Goal: Check status

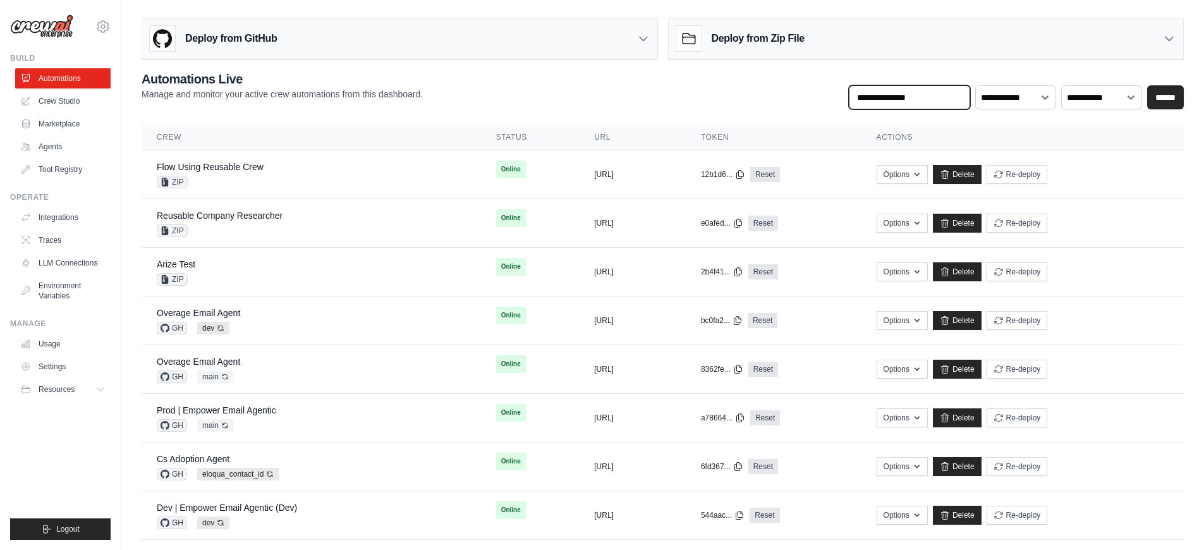
click at [929, 107] on input "text" at bounding box center [908, 97] width 121 height 24
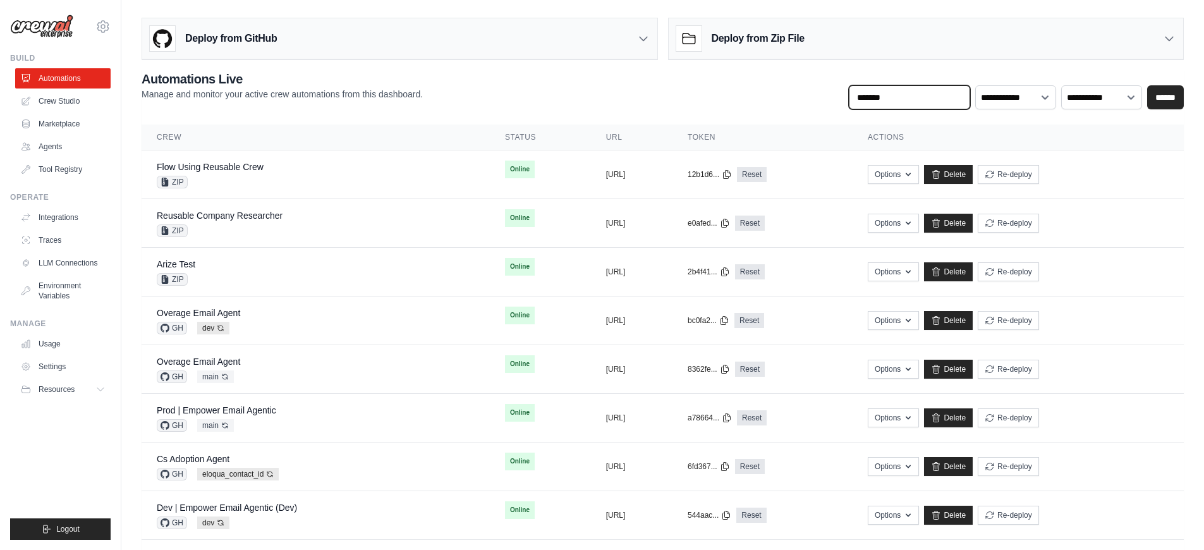
type input "*******"
click at [1147, 85] on input "******" at bounding box center [1165, 97] width 37 height 24
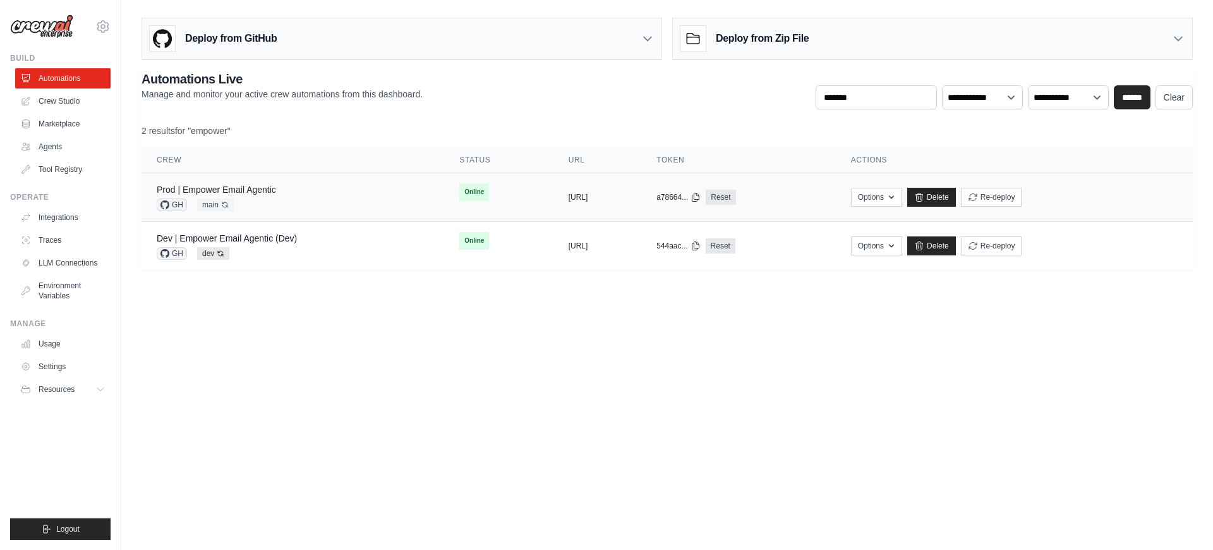
click at [253, 186] on link "Prod | Empower Email Agentic" at bounding box center [216, 189] width 119 height 10
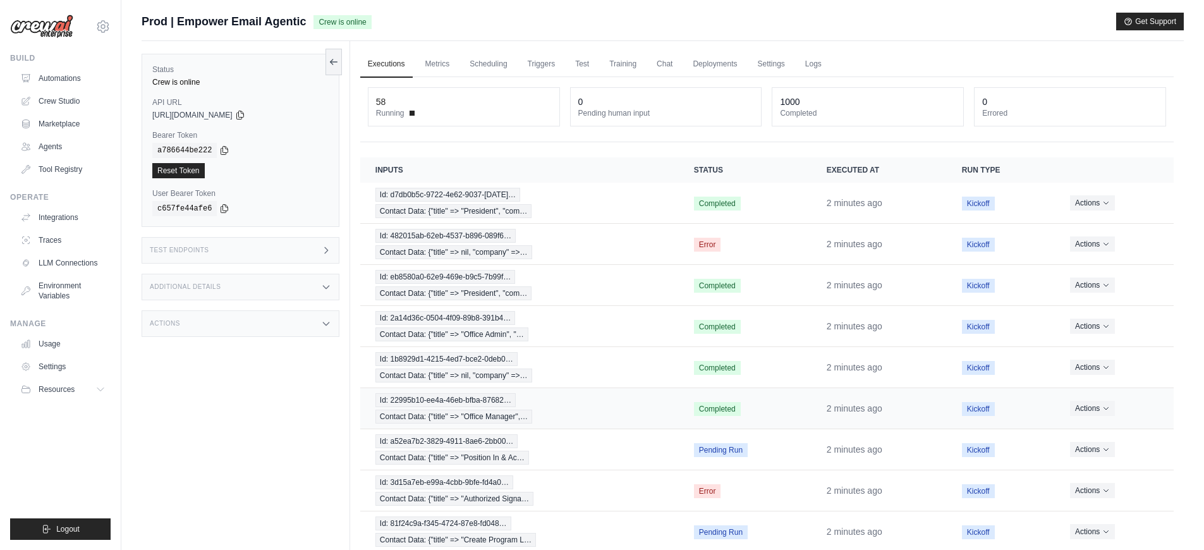
scroll to position [35, 0]
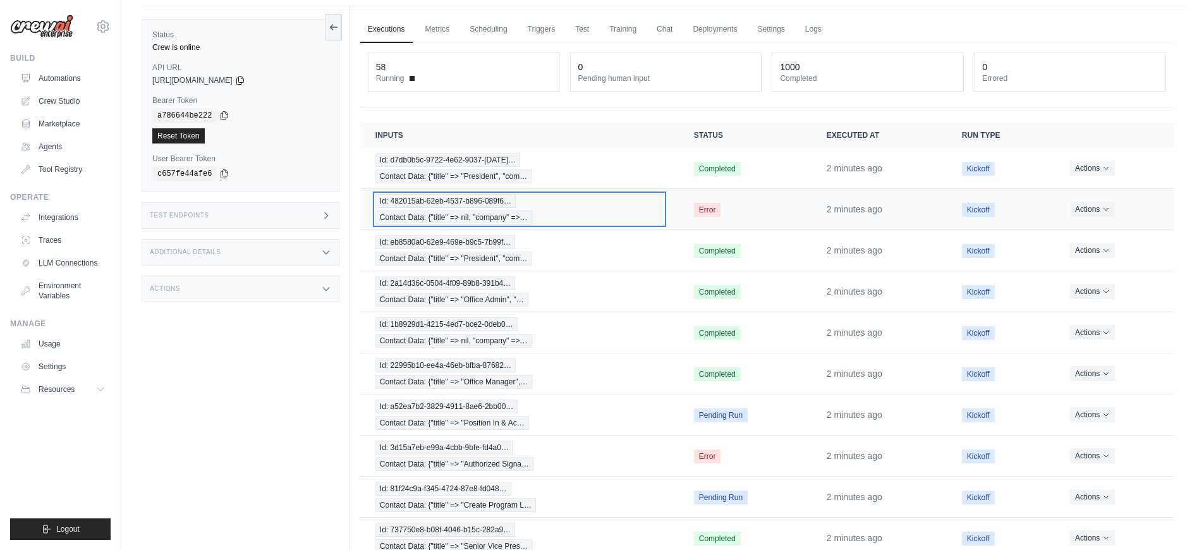
click at [627, 220] on div "Id: 482015ab-62eb-4537-b896-089f6… Contact Data: {"title" => nil, "company" =>…" at bounding box center [519, 209] width 288 height 30
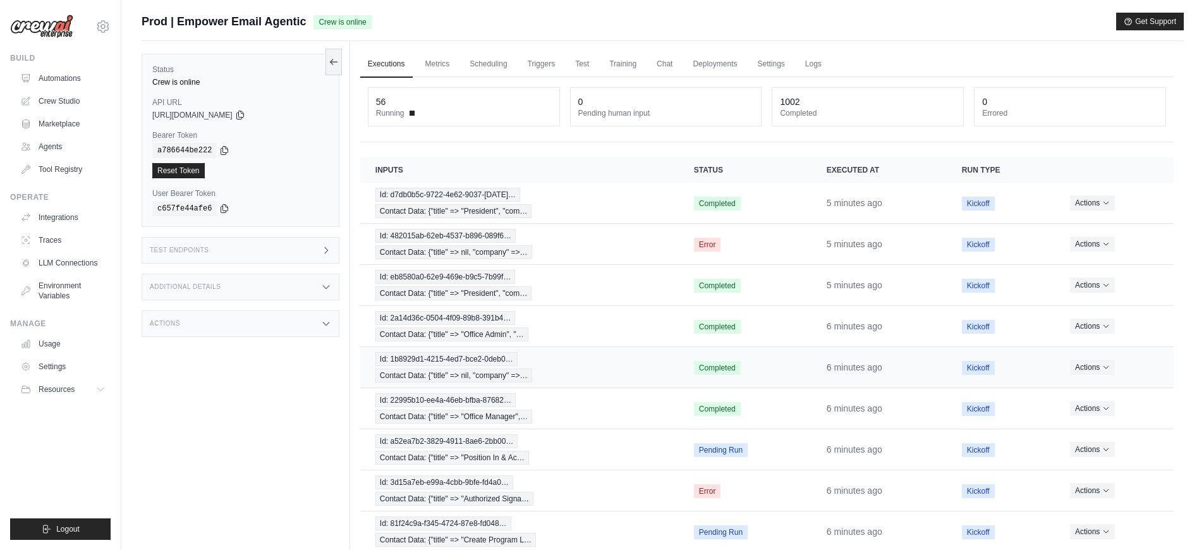
scroll to position [104, 0]
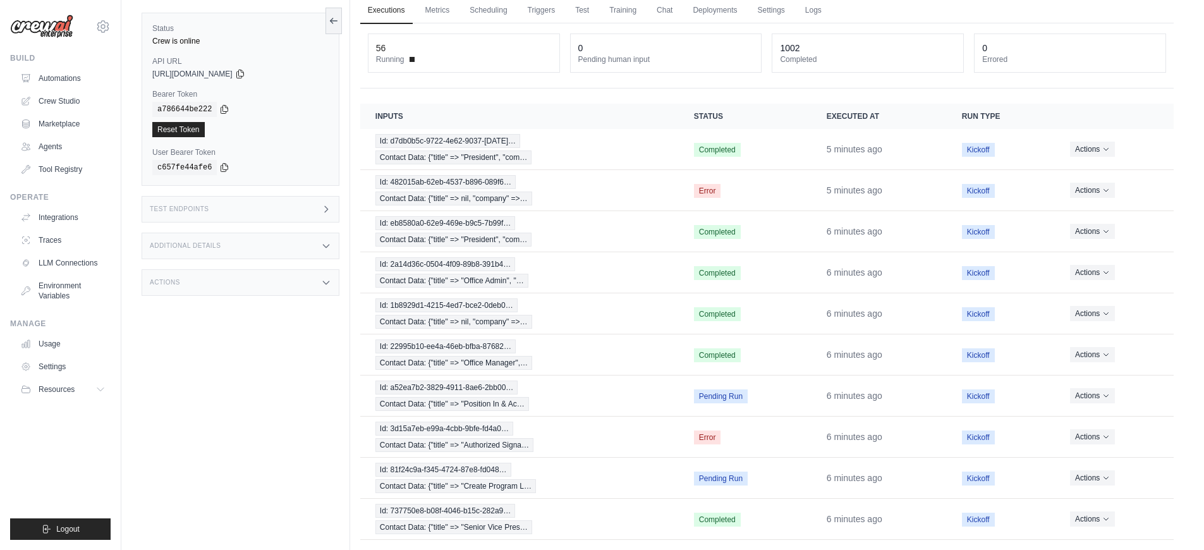
scroll to position [78, 0]
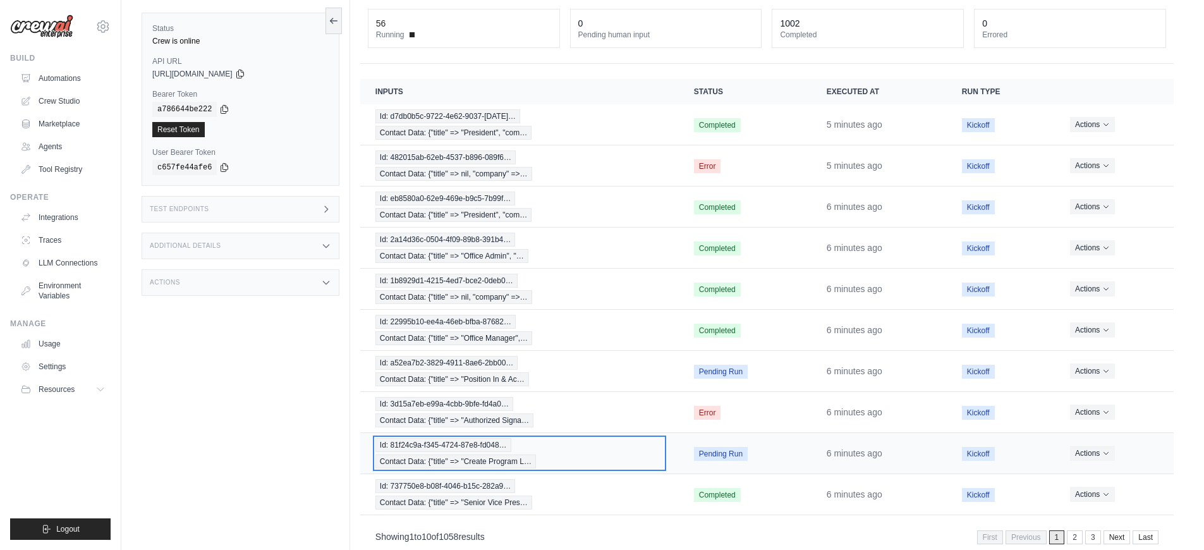
click at [600, 457] on div "Id: 81f24c9a-f345-4724-87e8-fd048… Contact Data: {"title" => "Create Program L…" at bounding box center [519, 453] width 288 height 30
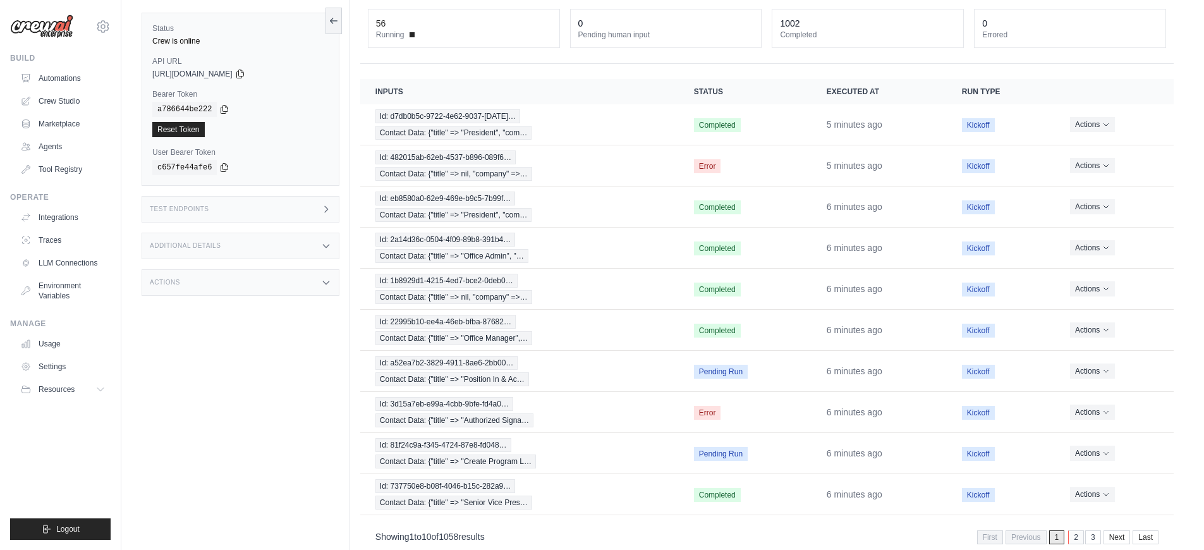
click at [1076, 537] on link "2" at bounding box center [1076, 537] width 16 height 14
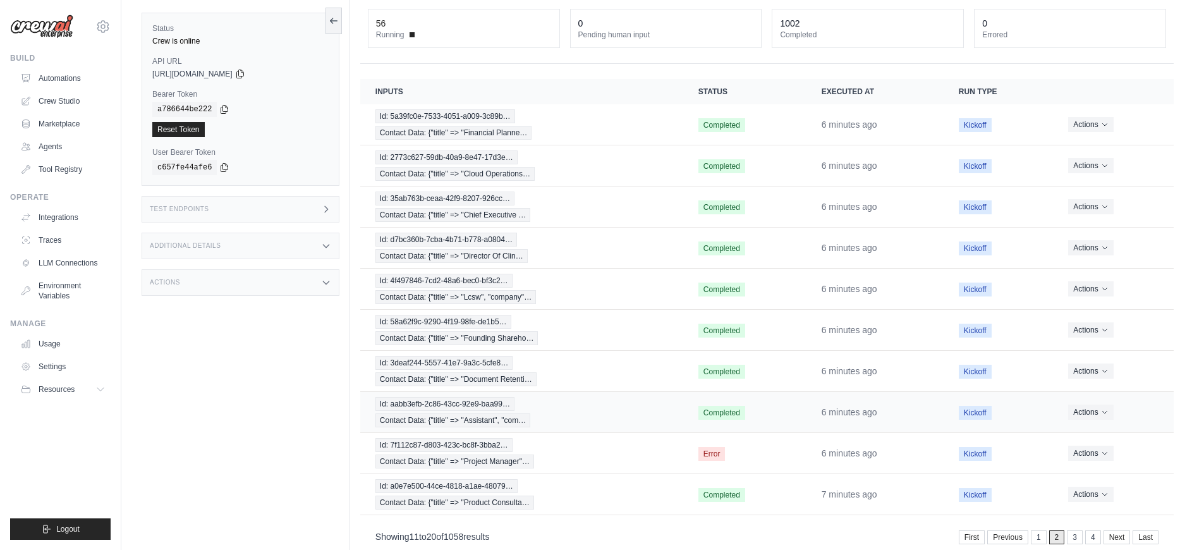
scroll to position [104, 0]
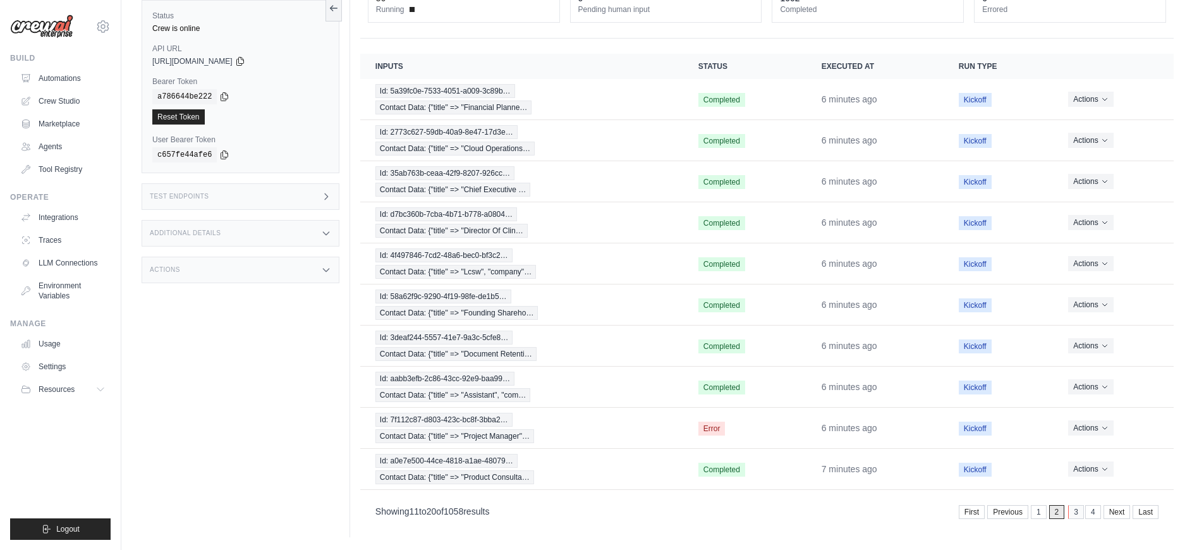
click at [1071, 516] on link "3" at bounding box center [1076, 512] width 16 height 14
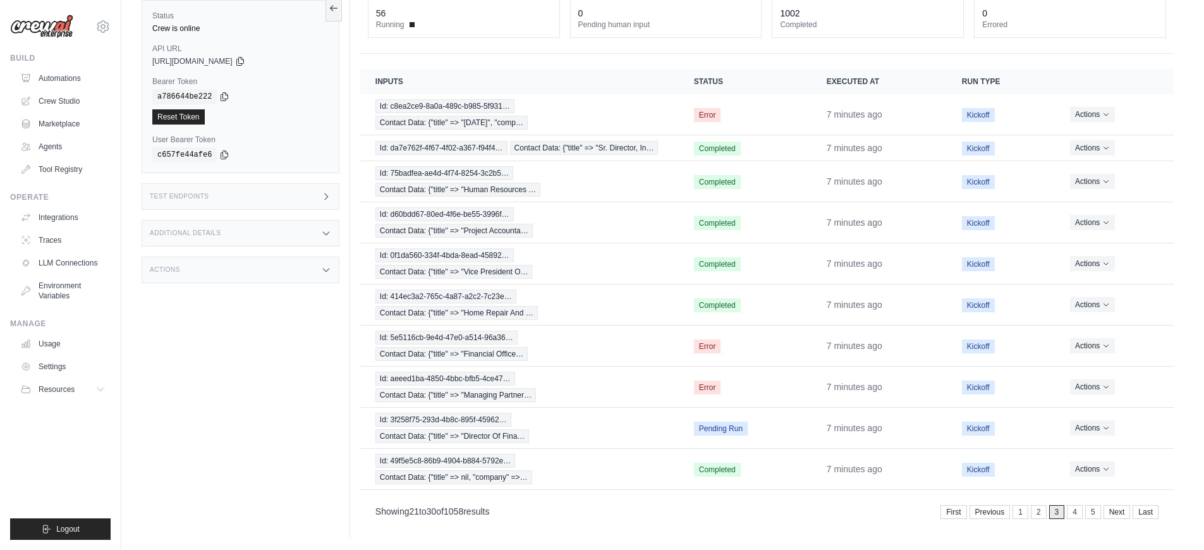
scroll to position [88, 0]
click at [1026, 512] on link "1" at bounding box center [1021, 512] width 16 height 14
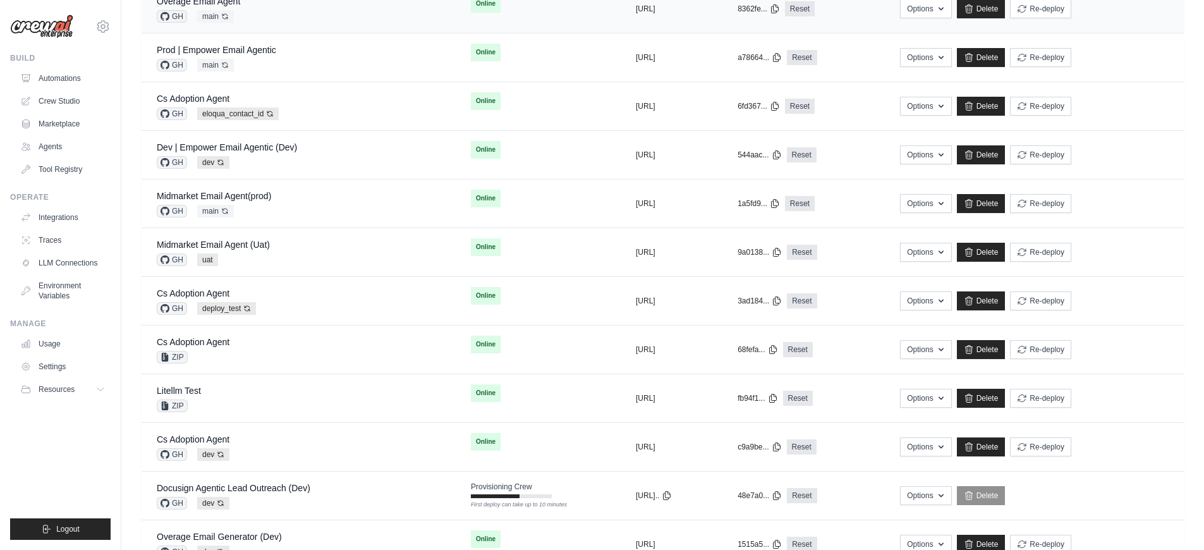
scroll to position [414, 0]
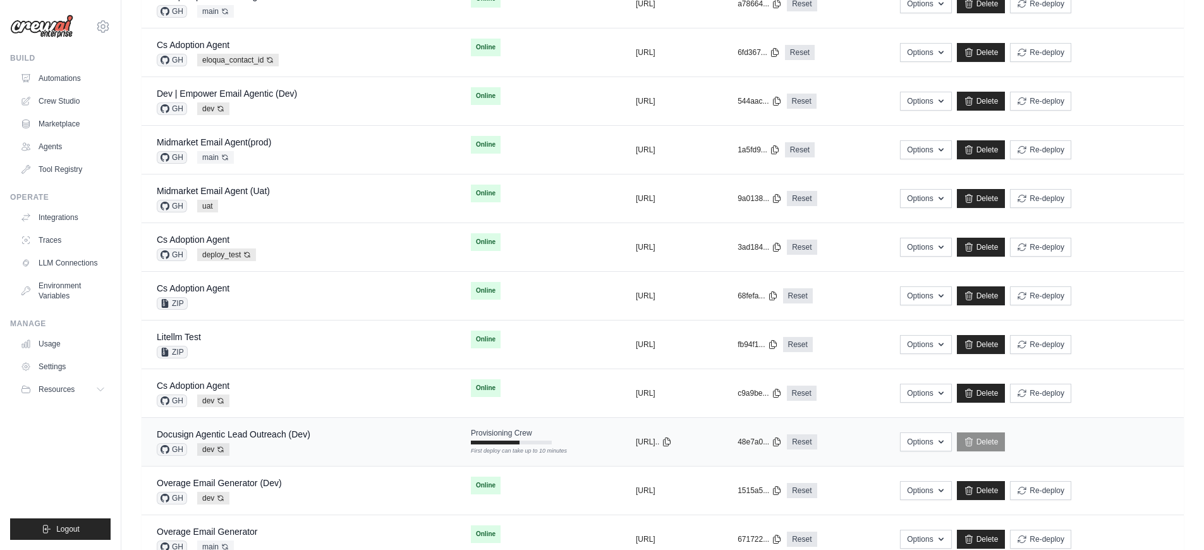
click at [364, 442] on div "Docusign Agentic Lead Outreach (Dev) GH dev Auto-deploy enabled" at bounding box center [299, 442] width 284 height 28
